Goal: Find specific page/section: Find specific page/section

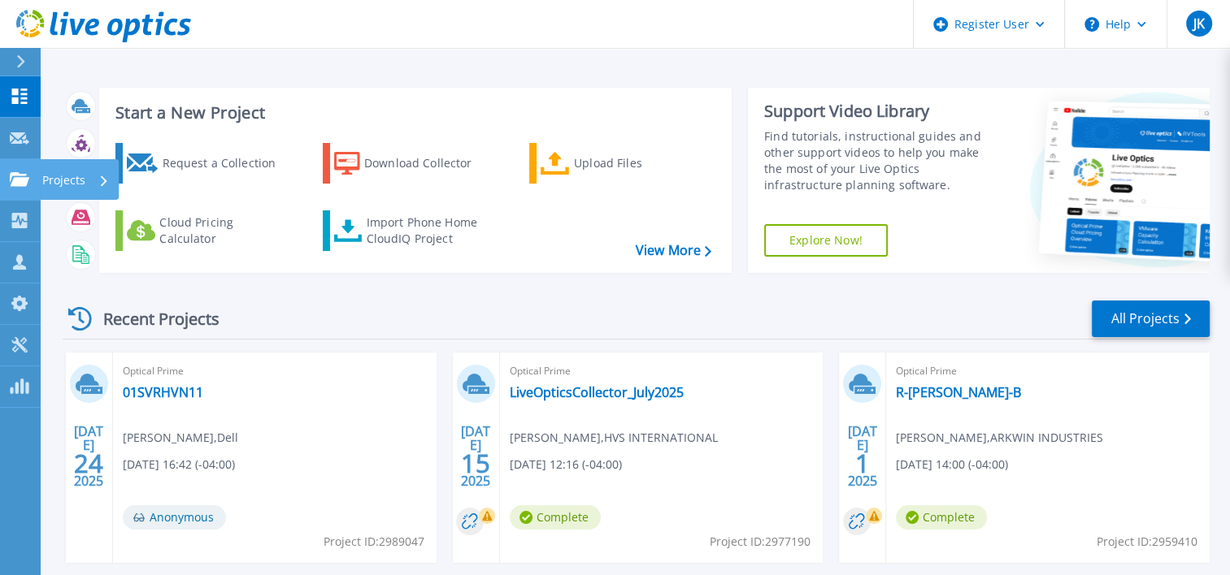
click at [15, 181] on icon at bounding box center [20, 179] width 20 height 14
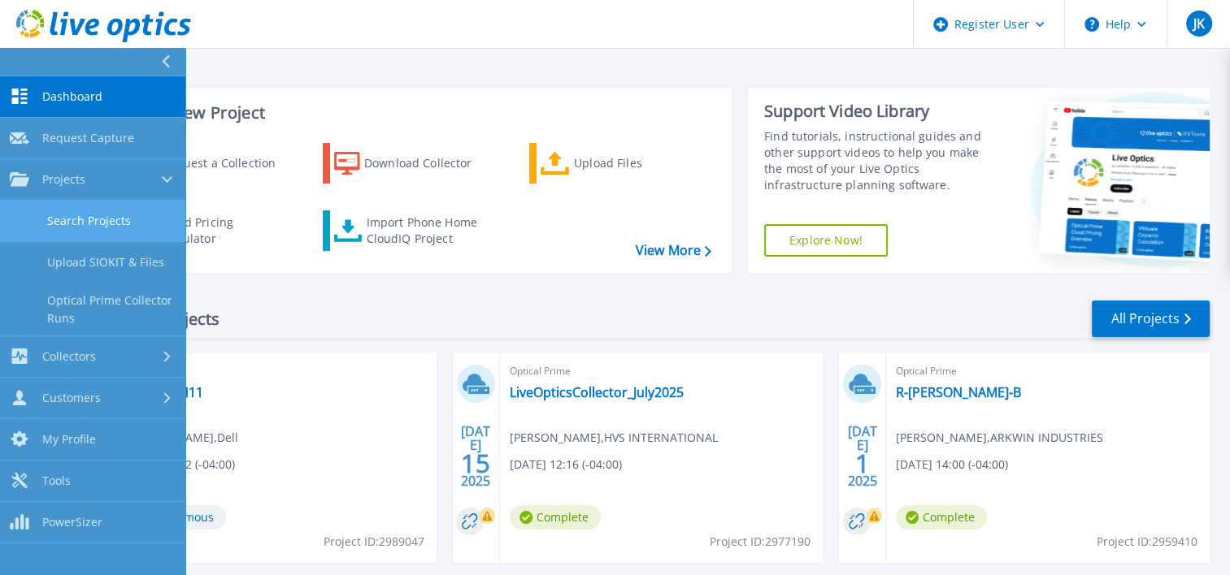
click at [75, 215] on link "Search Projects" at bounding box center [92, 221] width 185 height 41
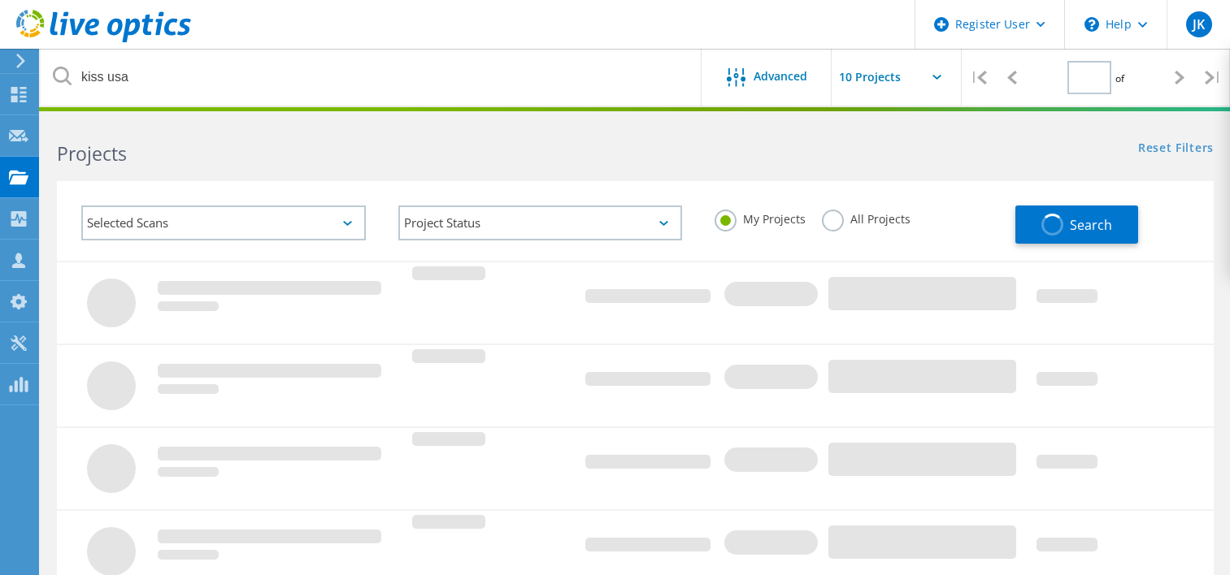
type input "1"
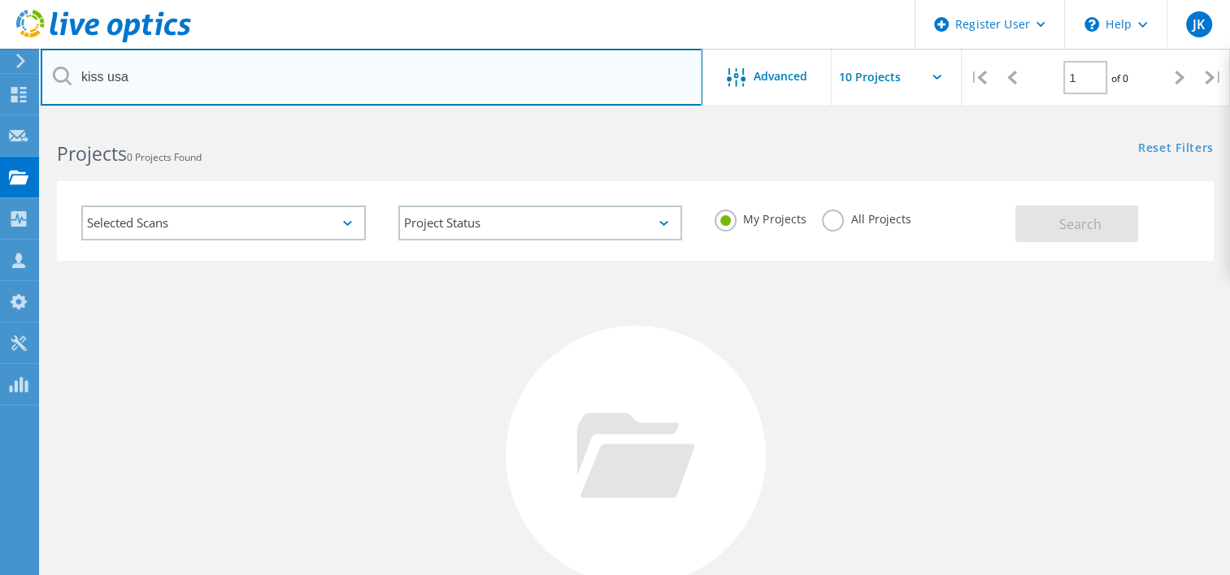
click at [75, 59] on input "kiss usa" at bounding box center [372, 77] width 662 height 57
drag, startPoint x: 163, startPoint y: 72, endPoint x: 0, endPoint y: 59, distance: 163.0
click at [0, 59] on html "Register User \n Help Explore Helpful Articles Contact Support JK Dell User Jul…" at bounding box center [615, 374] width 1230 height 748
type input "riverhead"
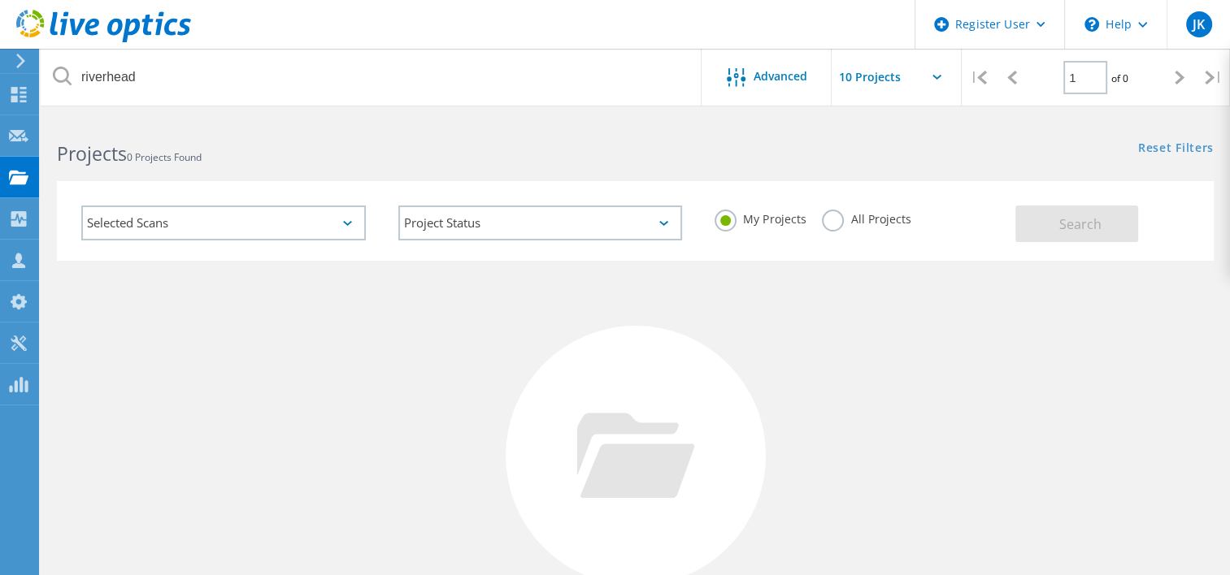
click at [839, 221] on label "All Projects" at bounding box center [866, 217] width 89 height 15
click at [0, 0] on input "All Projects" at bounding box center [0, 0] width 0 height 0
click at [1083, 224] on span "Search" at bounding box center [1080, 224] width 42 height 18
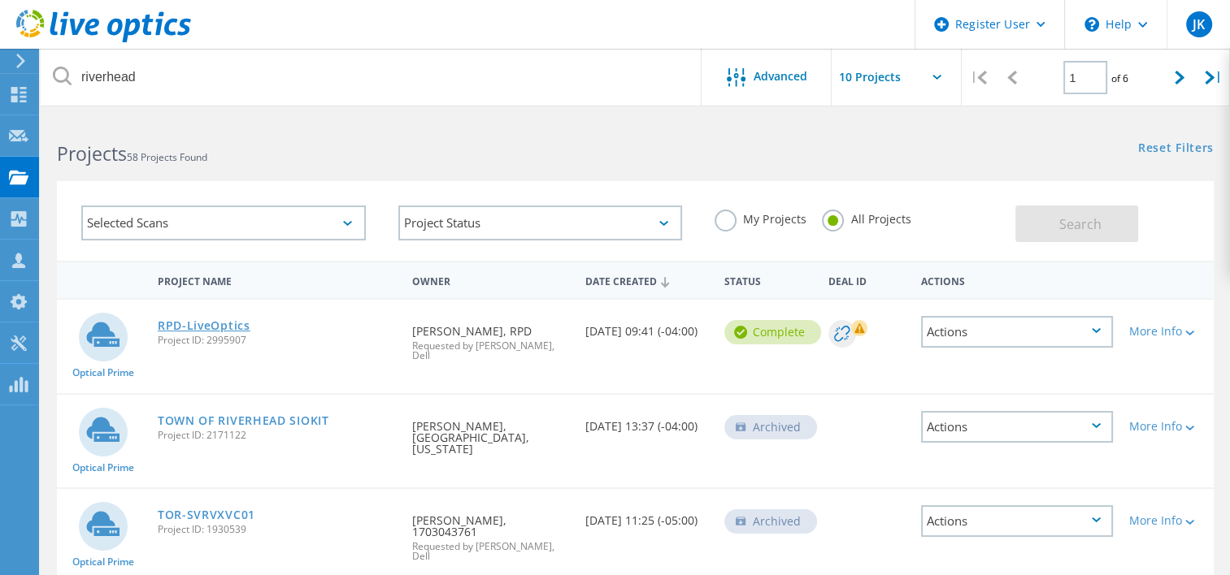
click at [212, 323] on link "RPD-LiveOptics" at bounding box center [204, 325] width 93 height 11
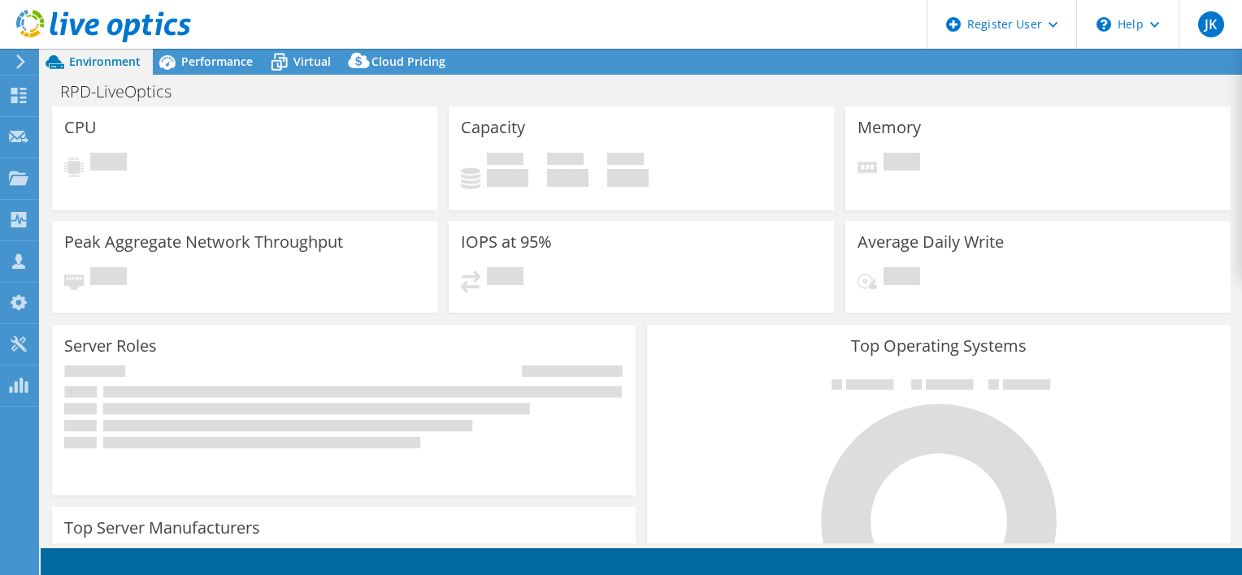
select select "USD"
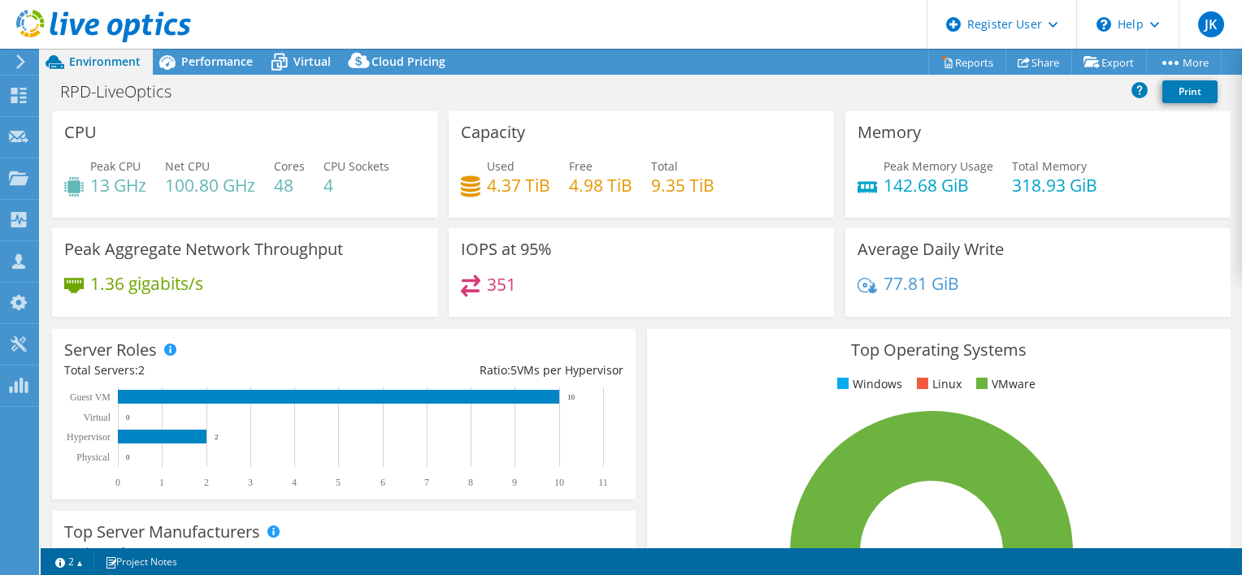
click at [683, 406] on div "Top Operating Systems Windows Linux VMware 100.0% ESXi 7.0" at bounding box center [939, 523] width 584 height 389
click at [1081, 440] on rect at bounding box center [931, 552] width 545 height 284
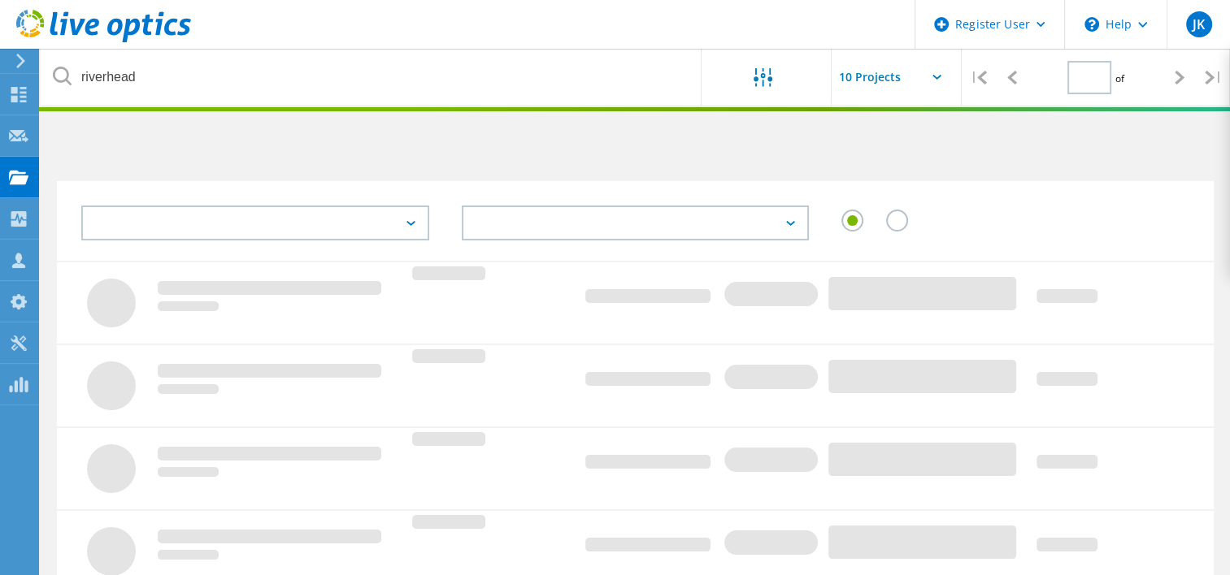
type input "1"
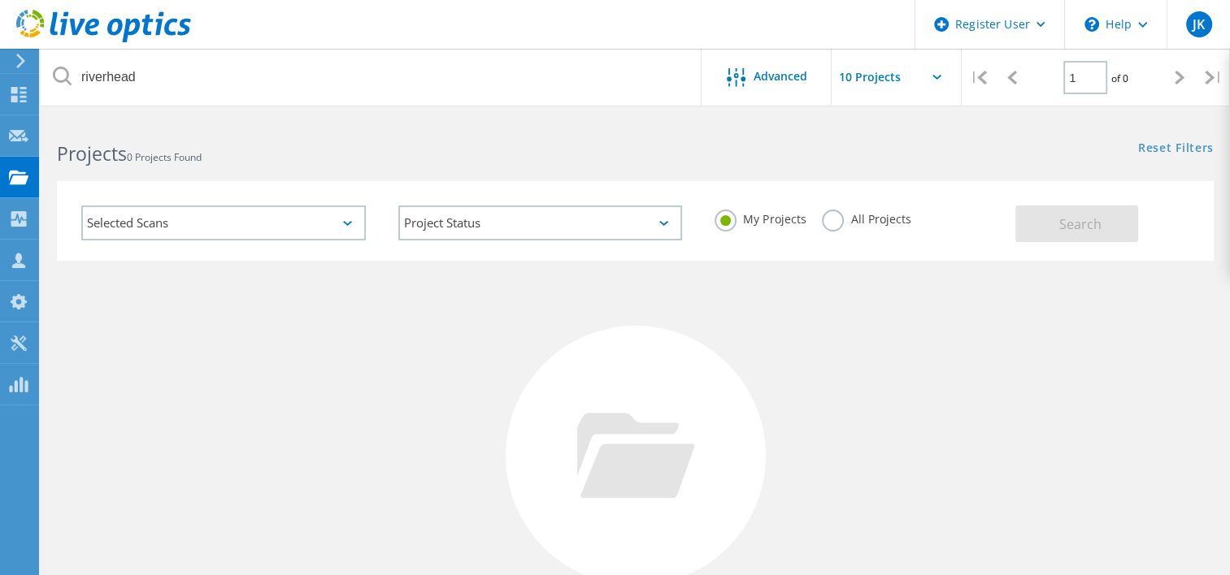
click at [838, 205] on div "My Projects All Projects" at bounding box center [856, 219] width 317 height 60
click at [834, 215] on label "All Projects" at bounding box center [866, 217] width 89 height 15
click at [0, 0] on input "All Projects" at bounding box center [0, 0] width 0 height 0
click at [1070, 228] on span "Search" at bounding box center [1080, 224] width 42 height 18
